Goal: Task Accomplishment & Management: Manage account settings

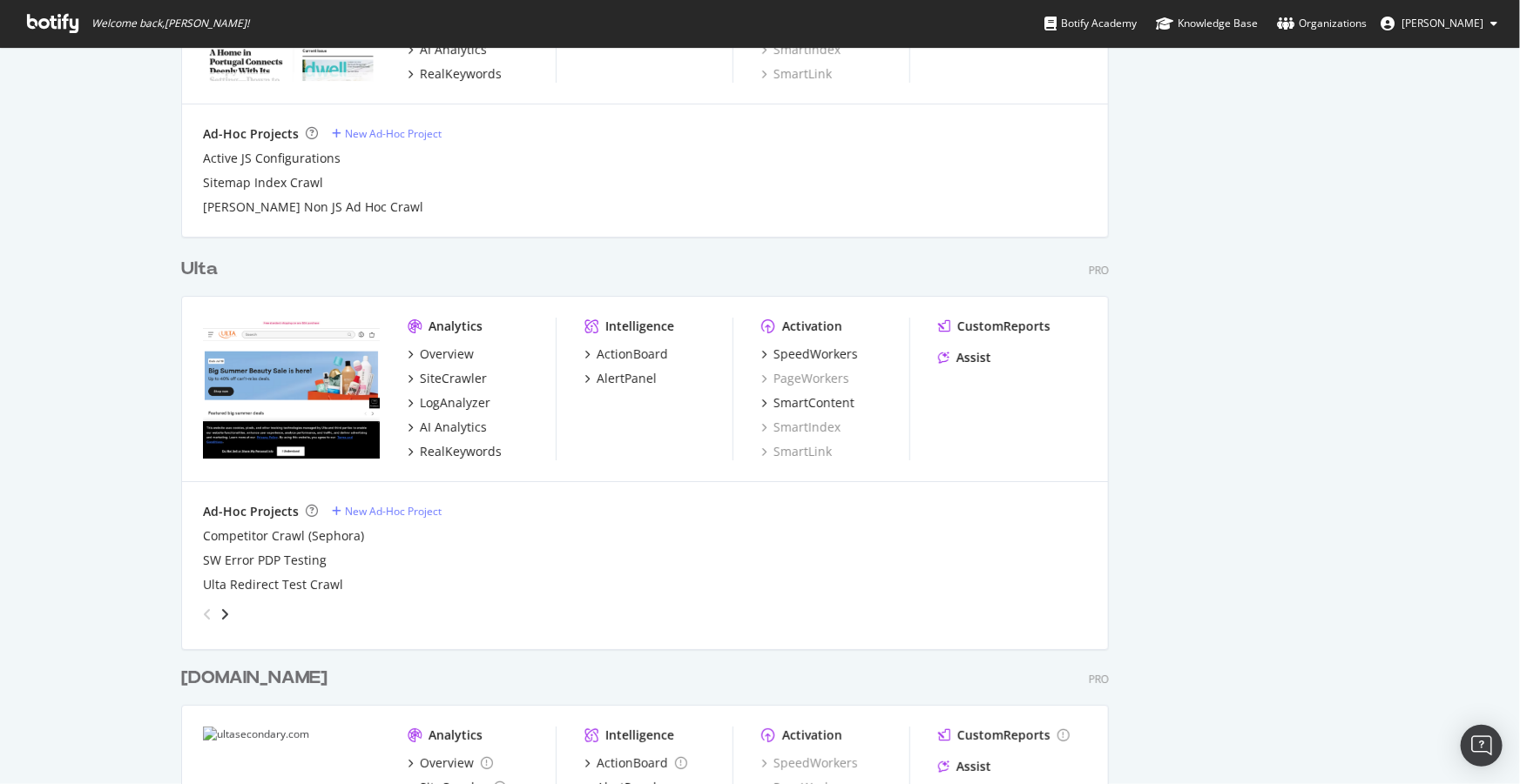
scroll to position [3085, 0]
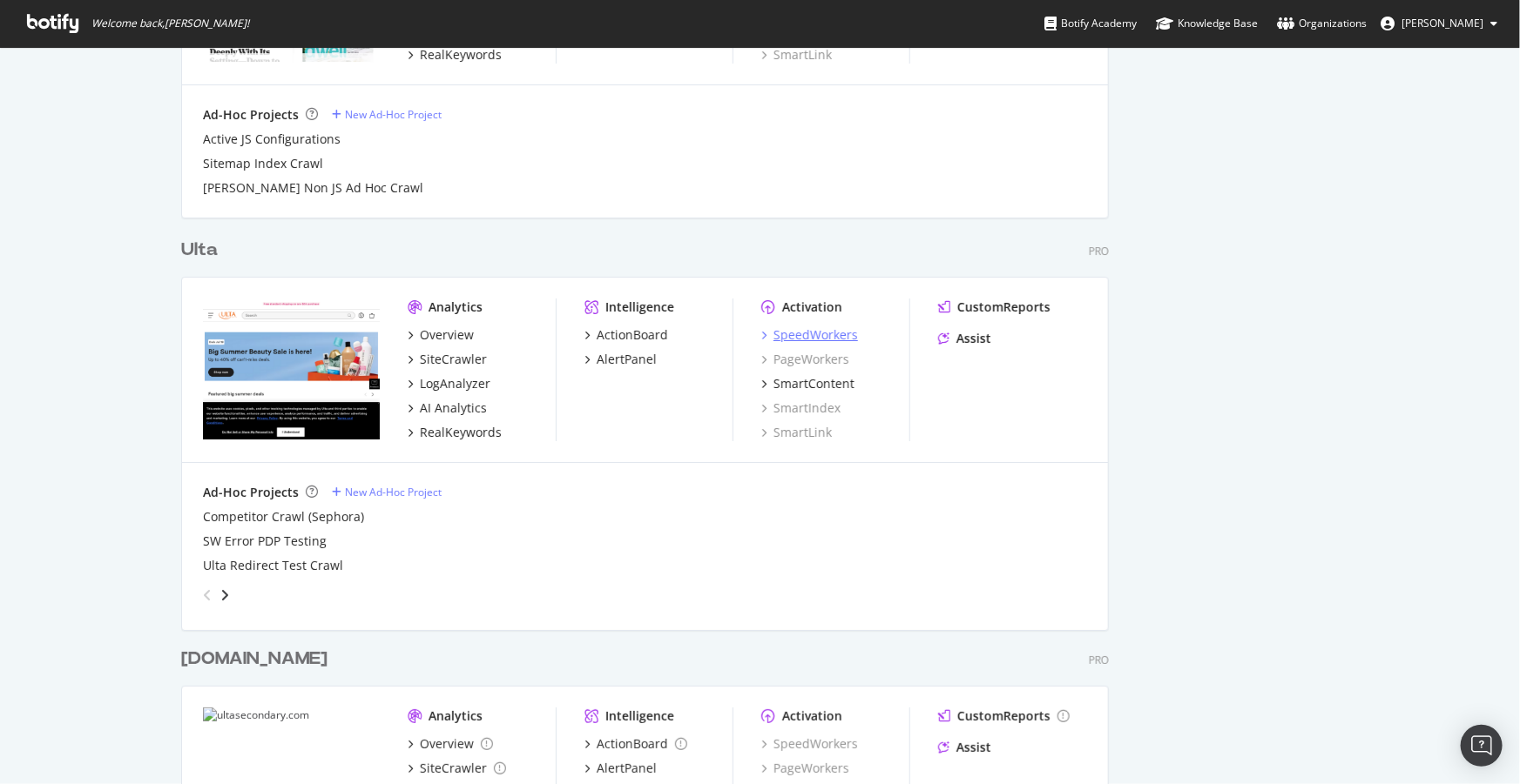
click at [801, 336] on div "SpeedWorkers" at bounding box center [816, 335] width 85 height 18
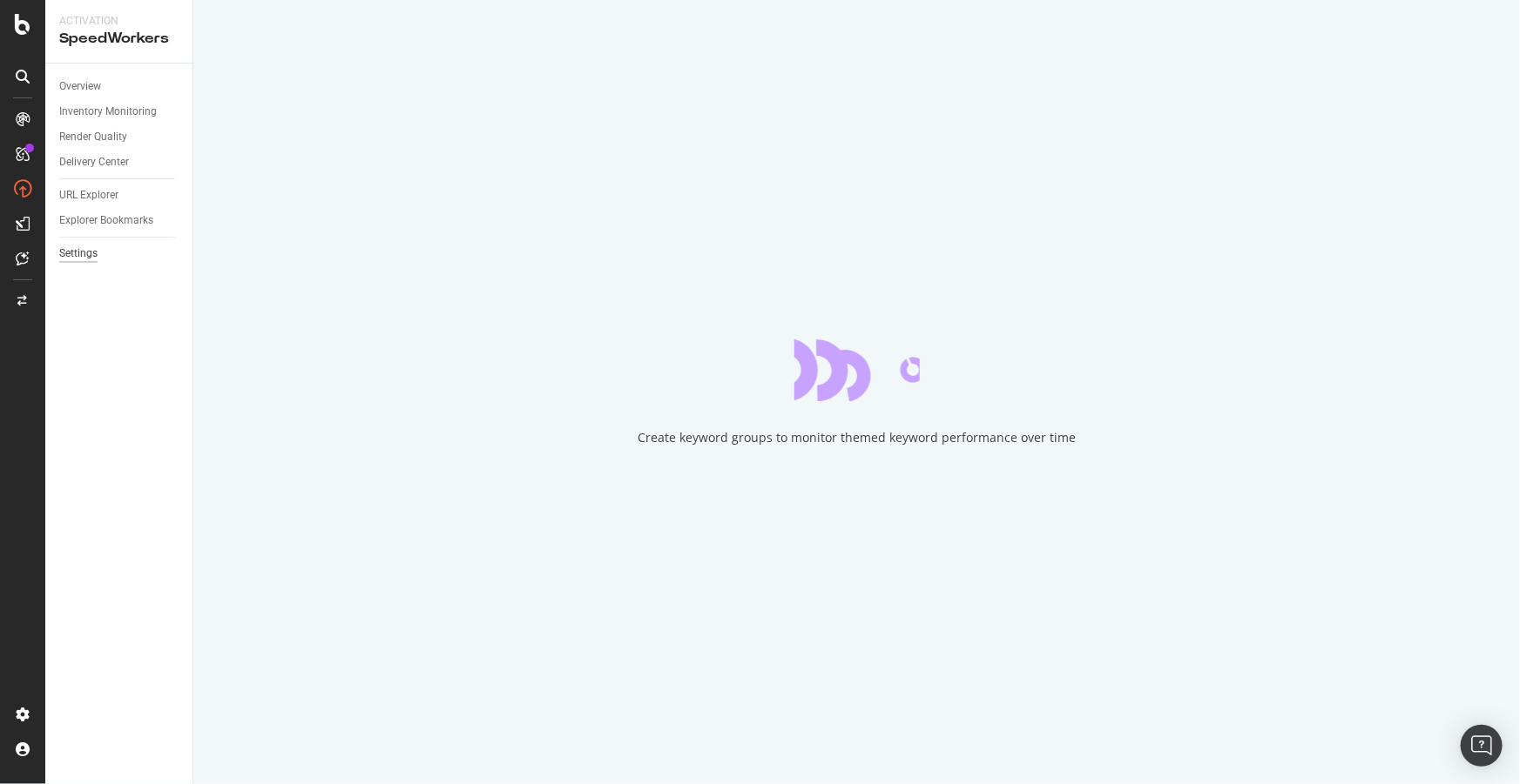
click at [73, 253] on div "Settings" at bounding box center [78, 254] width 38 height 19
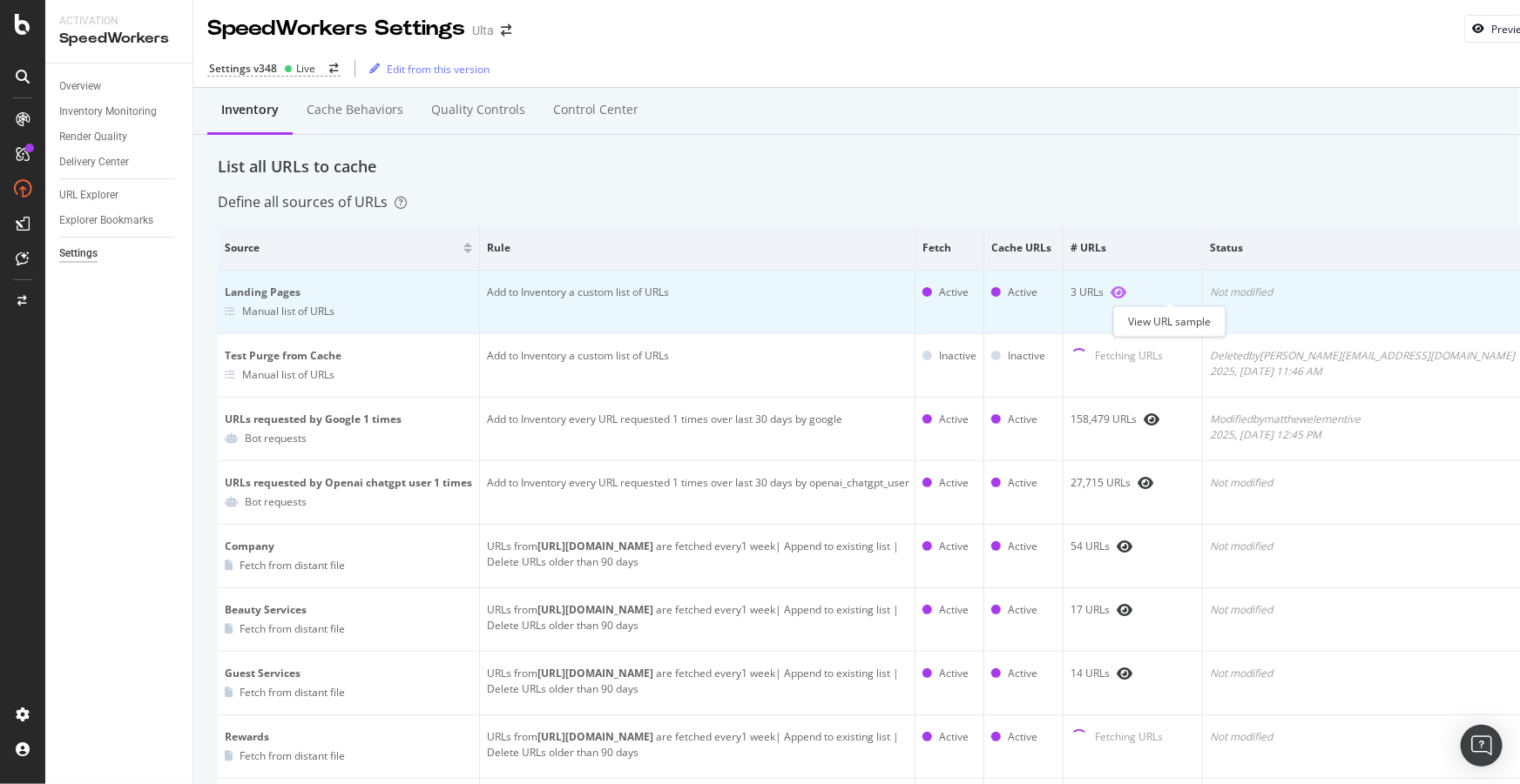
click at [1126, 293] on icon "eye" at bounding box center [1118, 293] width 16 height 14
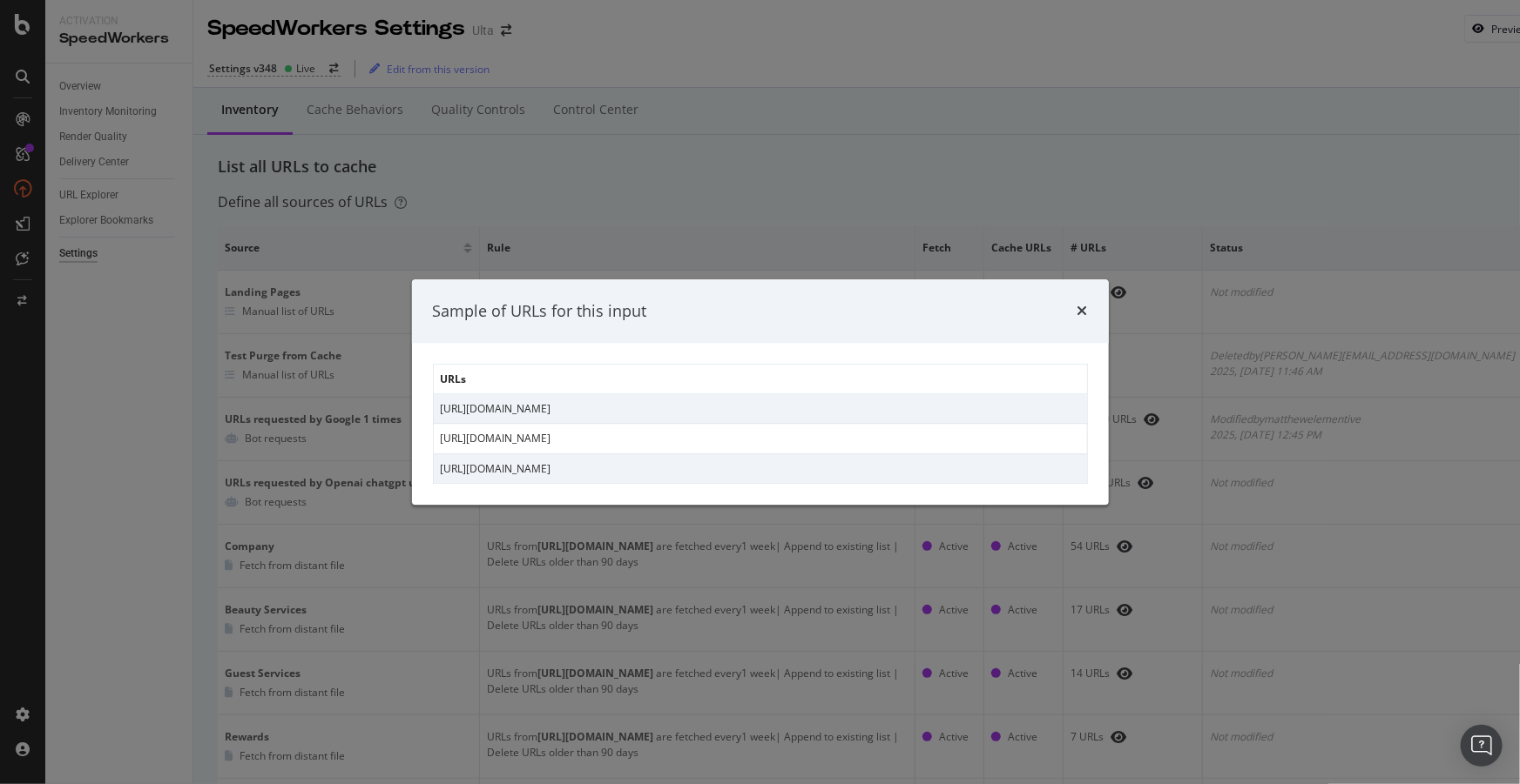
click at [922, 173] on div "Sample of URLs for this input URLs [URL][DOMAIN_NAME] [URL][DOMAIN_NAME] [URL][…" at bounding box center [760, 392] width 1520 height 784
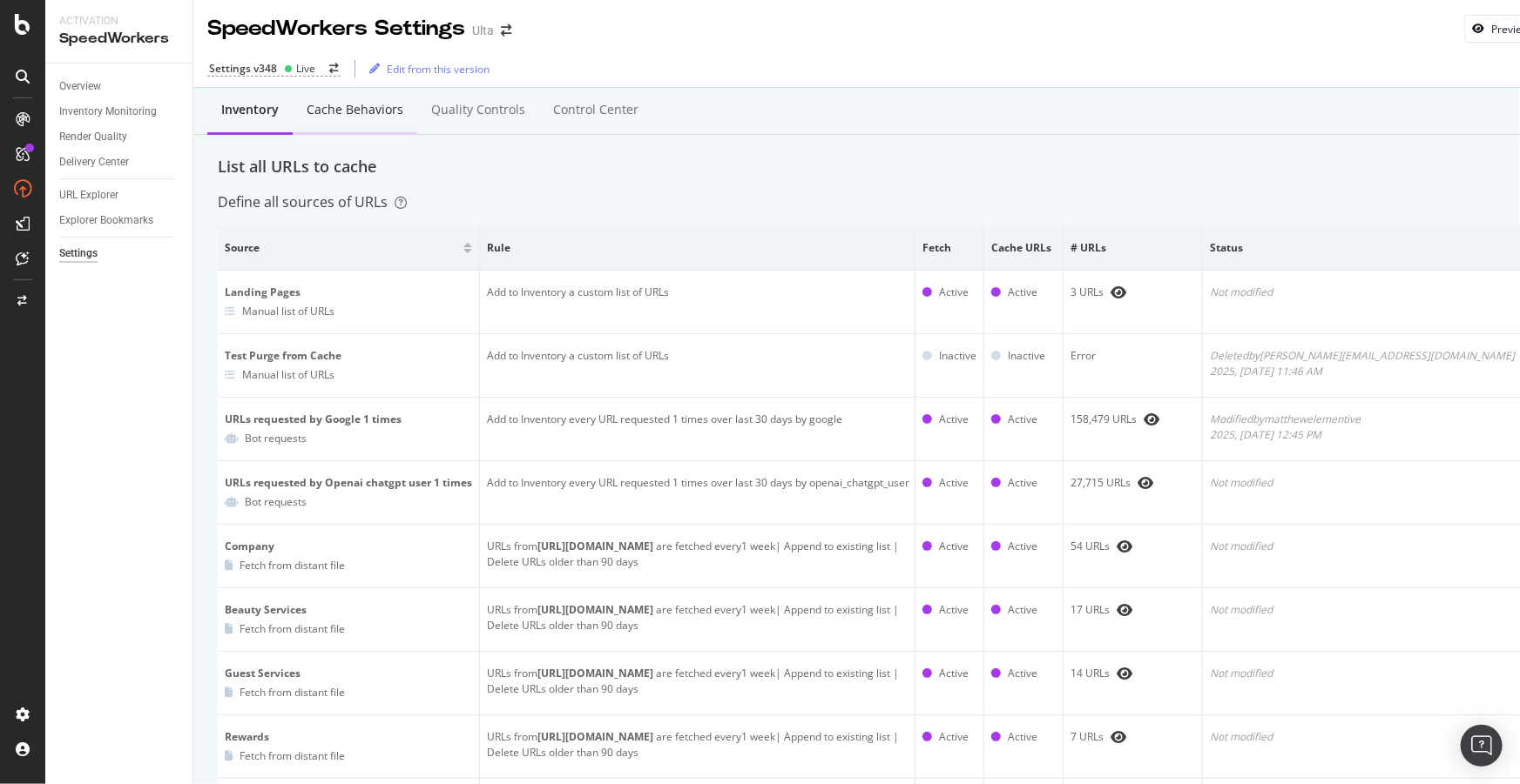
click at [331, 113] on div "Cache behaviors" at bounding box center [354, 109] width 97 height 18
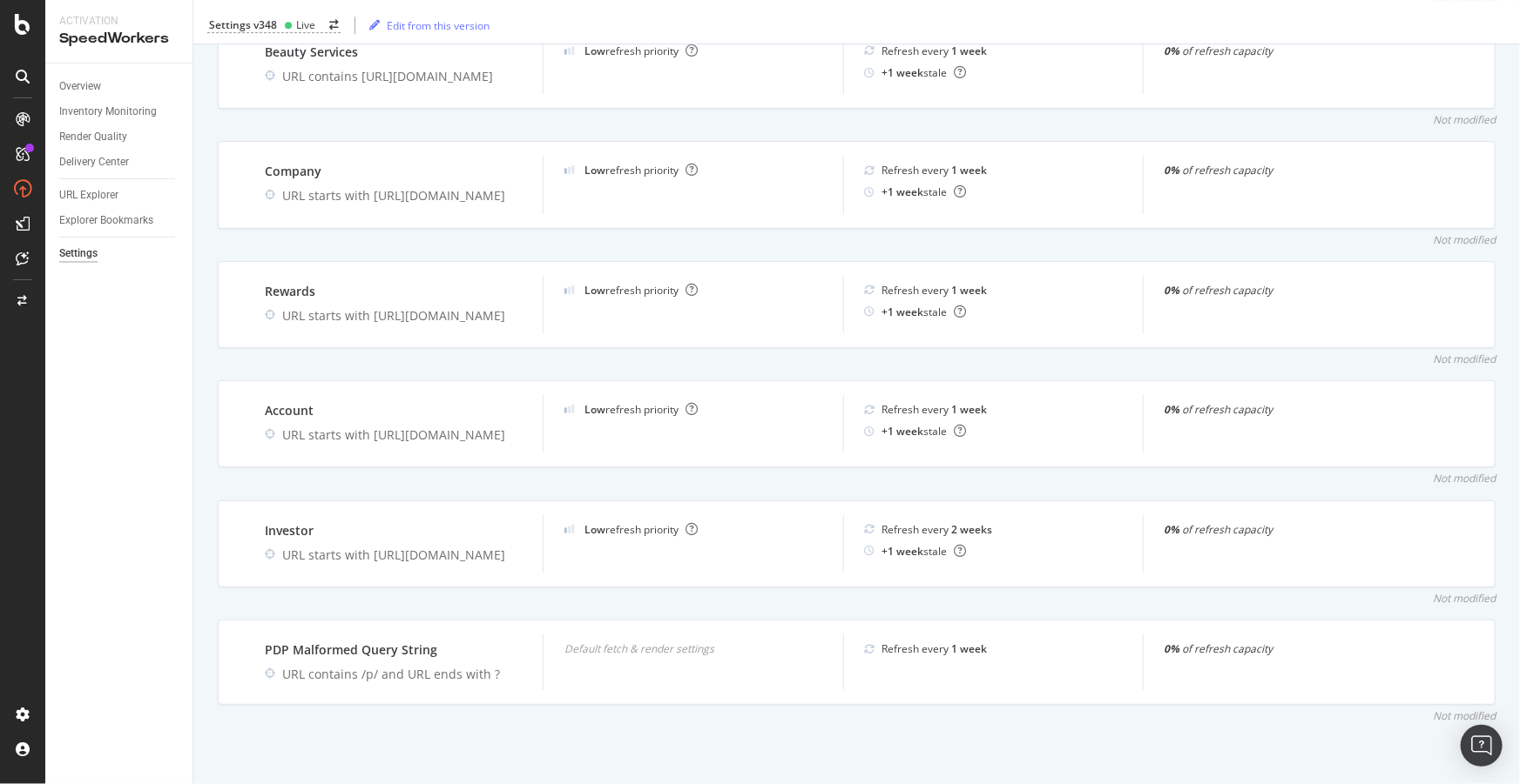
scroll to position [2959, 0]
